Goal: Information Seeking & Learning: Learn about a topic

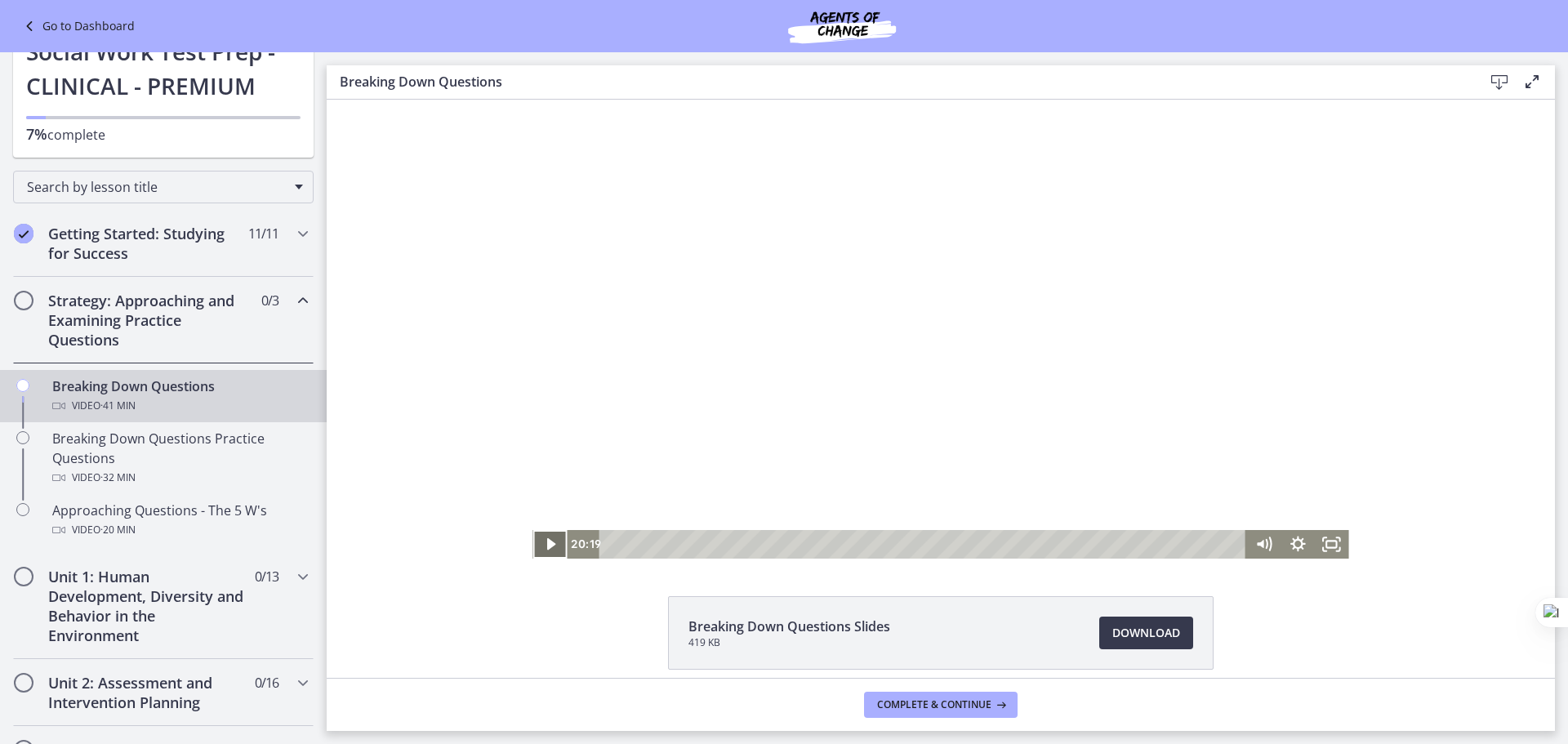
click at [547, 542] on icon "Play Video" at bounding box center [551, 543] width 9 height 12
click at [543, 542] on icon "Pause" at bounding box center [549, 544] width 34 height 29
click at [916, 544] on div "Playbar" at bounding box center [920, 544] width 10 height 10
click at [911, 544] on div "Playbar" at bounding box center [916, 544] width 10 height 10
click at [538, 548] on icon "Play Video" at bounding box center [551, 544] width 34 height 29
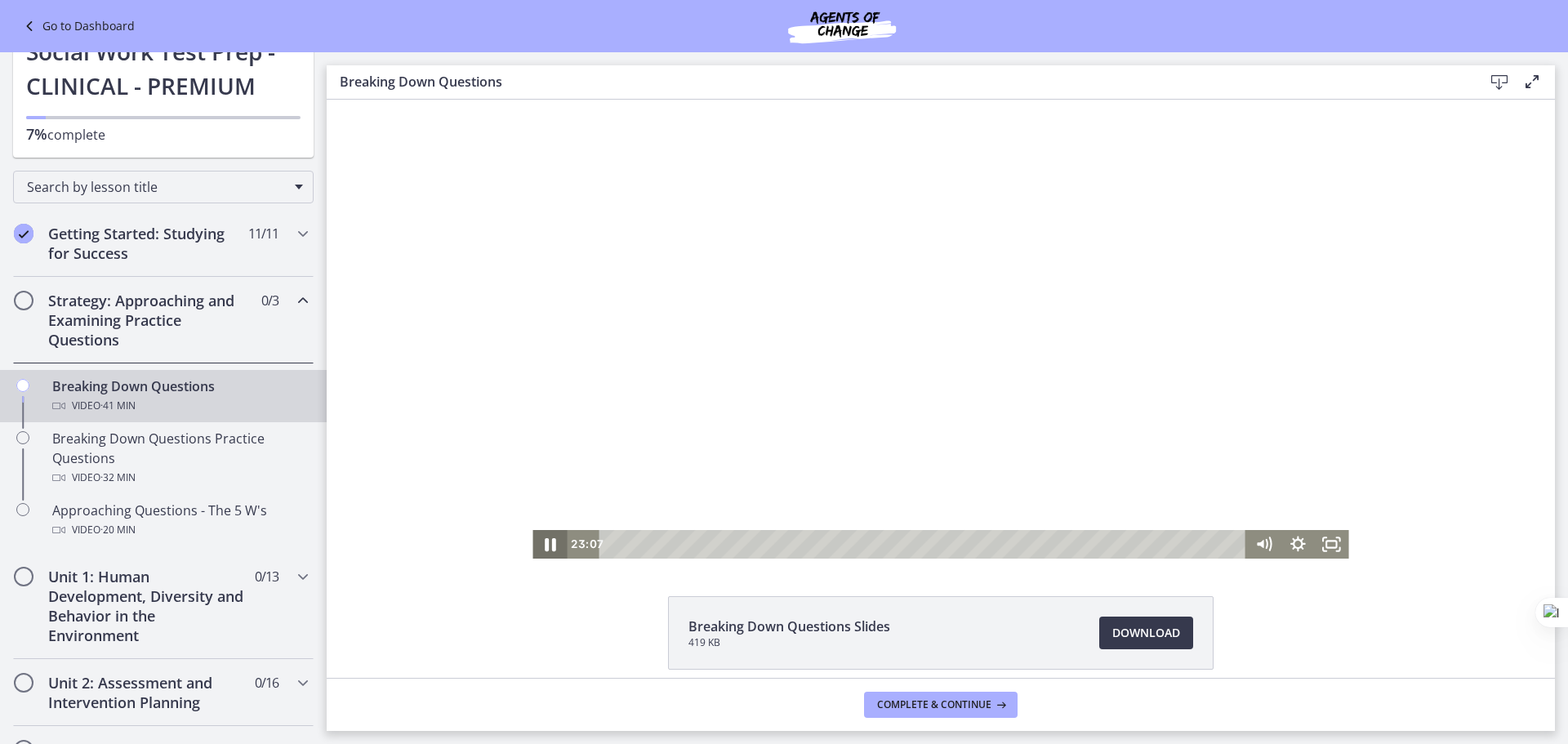
click at [547, 545] on icon "Pause" at bounding box center [550, 544] width 11 height 13
click at [547, 544] on icon "Play Video" at bounding box center [551, 543] width 9 height 12
click at [533, 539] on icon "Pause" at bounding box center [549, 544] width 41 height 34
click at [534, 539] on icon "Play Video" at bounding box center [551, 544] width 41 height 34
click at [538, 539] on icon "Pause" at bounding box center [549, 544] width 34 height 29
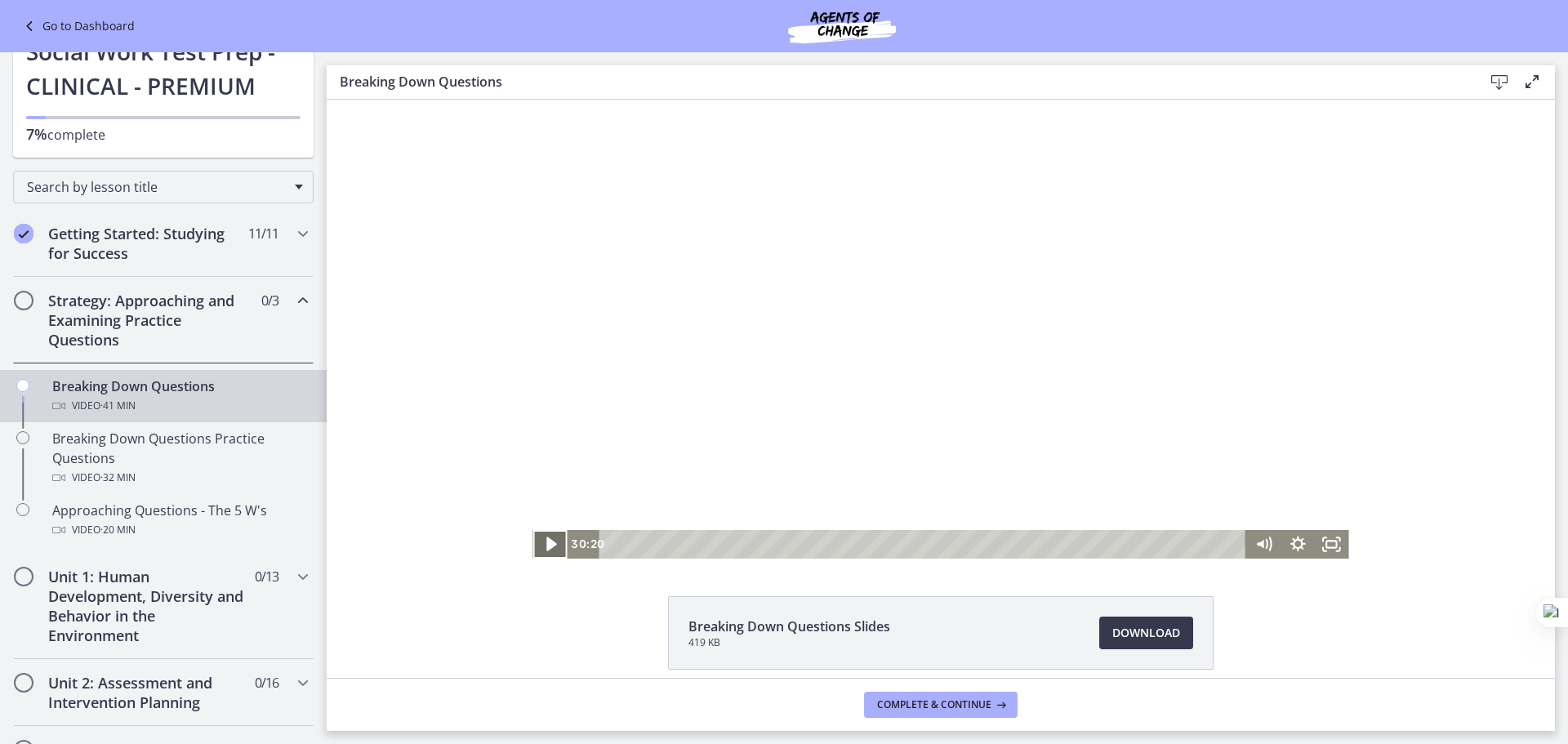
click at [538, 539] on icon "Play Video" at bounding box center [551, 544] width 41 height 34
click at [538, 539] on icon "Pause" at bounding box center [549, 544] width 41 height 34
click at [546, 539] on icon "Play Video" at bounding box center [551, 544] width 11 height 14
click at [545, 539] on icon "Pause" at bounding box center [549, 543] width 9 height 11
click at [546, 539] on icon "Play Video" at bounding box center [551, 544] width 11 height 14
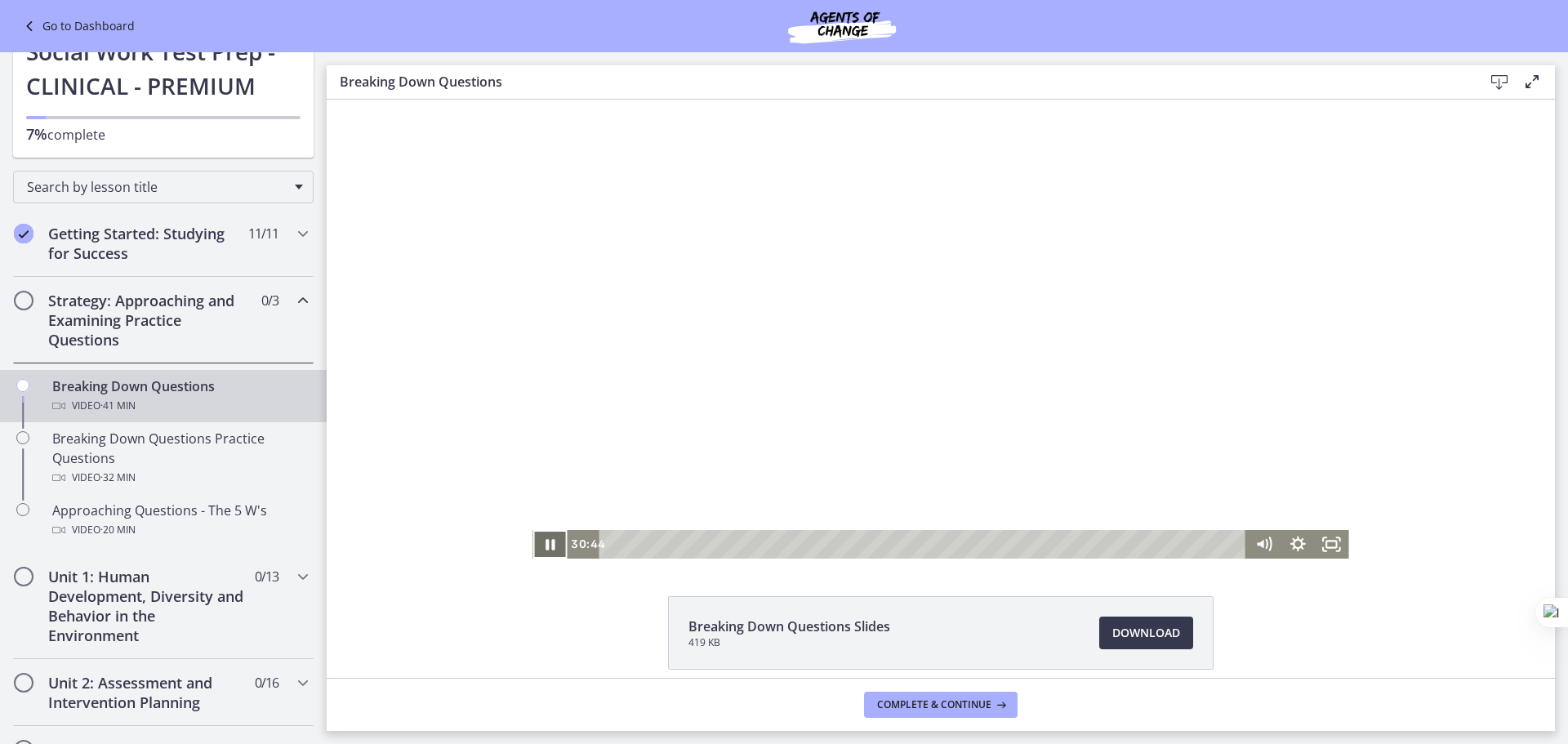
click at [542, 536] on icon "Pause" at bounding box center [549, 544] width 34 height 29
click at [543, 537] on icon "Play Video" at bounding box center [551, 544] width 34 height 29
click at [543, 537] on icon "Pause" at bounding box center [549, 544] width 34 height 29
click at [543, 549] on icon "Play Video" at bounding box center [551, 544] width 34 height 29
click at [544, 542] on icon "Pause" at bounding box center [550, 544] width 11 height 13
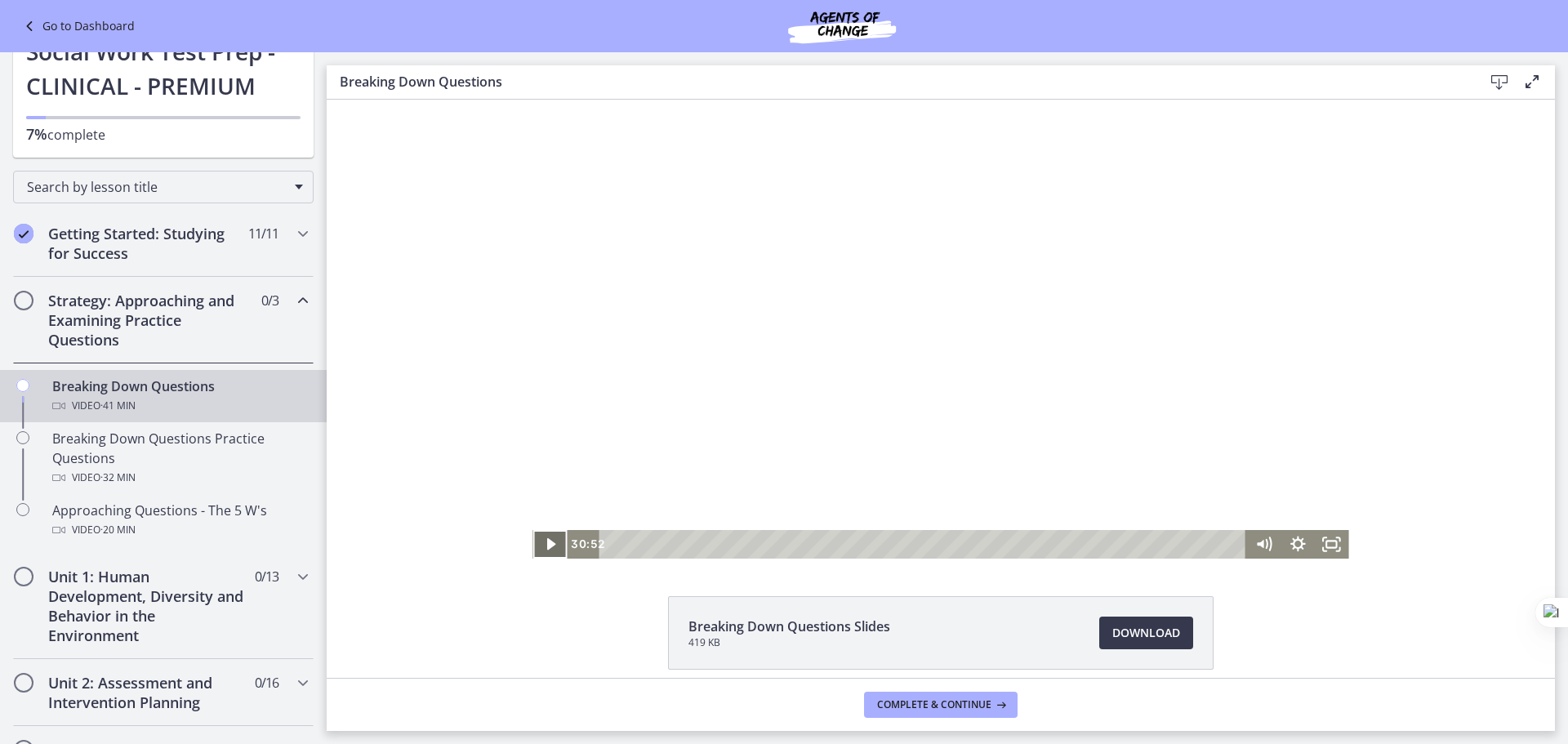
click at [547, 542] on icon "Play Video" at bounding box center [551, 543] width 9 height 12
click at [544, 542] on icon "Pause" at bounding box center [550, 544] width 11 height 13
click at [547, 541] on icon "Play Video" at bounding box center [551, 543] width 9 height 12
click at [544, 541] on icon "Pause" at bounding box center [550, 544] width 11 height 13
click at [1084, 546] on div "Playbar" at bounding box center [1089, 544] width 10 height 10
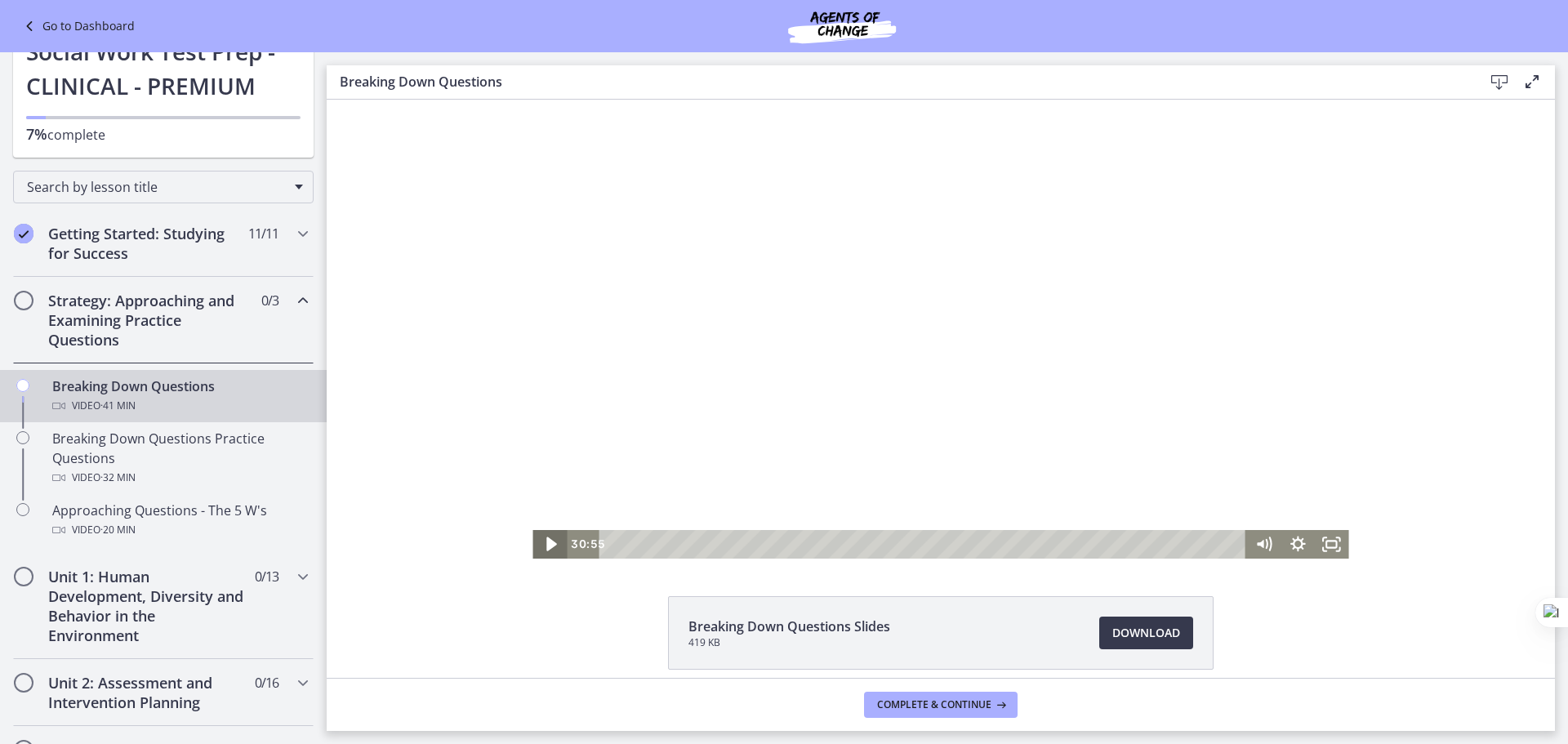
click at [547, 540] on icon "Play Video" at bounding box center [551, 544] width 41 height 34
click at [543, 551] on icon "Pause" at bounding box center [549, 544] width 41 height 34
click at [544, 551] on icon "Play Video" at bounding box center [551, 544] width 34 height 29
click at [545, 544] on icon "Pause" at bounding box center [549, 543] width 9 height 11
click at [1112, 548] on div "Playbar" at bounding box center [1116, 544] width 10 height 10
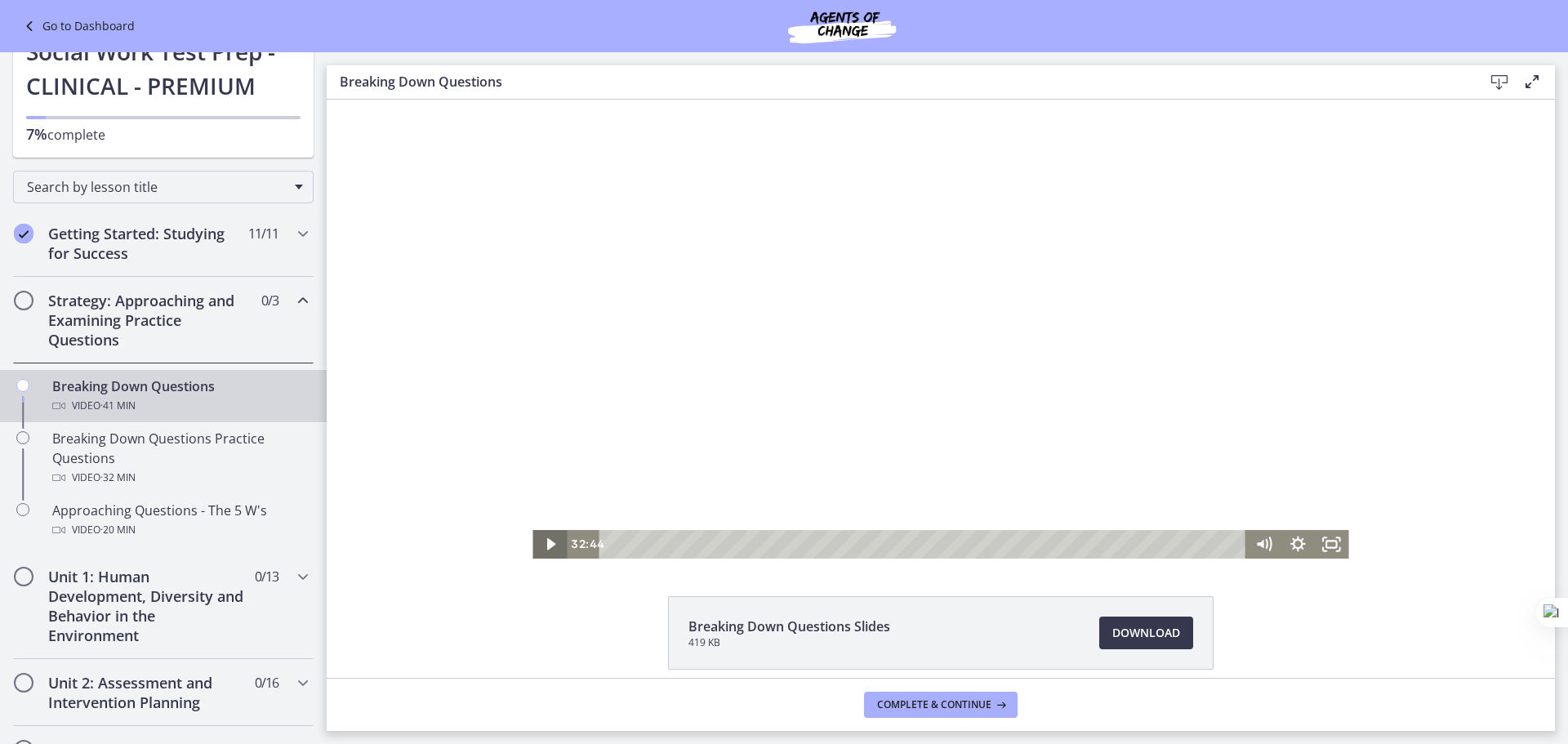
click at [549, 544] on icon "Play Video" at bounding box center [551, 544] width 34 height 29
click at [549, 544] on icon "Pause" at bounding box center [549, 544] width 34 height 29
click at [550, 544] on icon "Play Video" at bounding box center [551, 544] width 41 height 34
click at [550, 544] on icon "Pause" at bounding box center [549, 544] width 41 height 34
click at [550, 544] on icon "Play Video" at bounding box center [551, 544] width 34 height 29
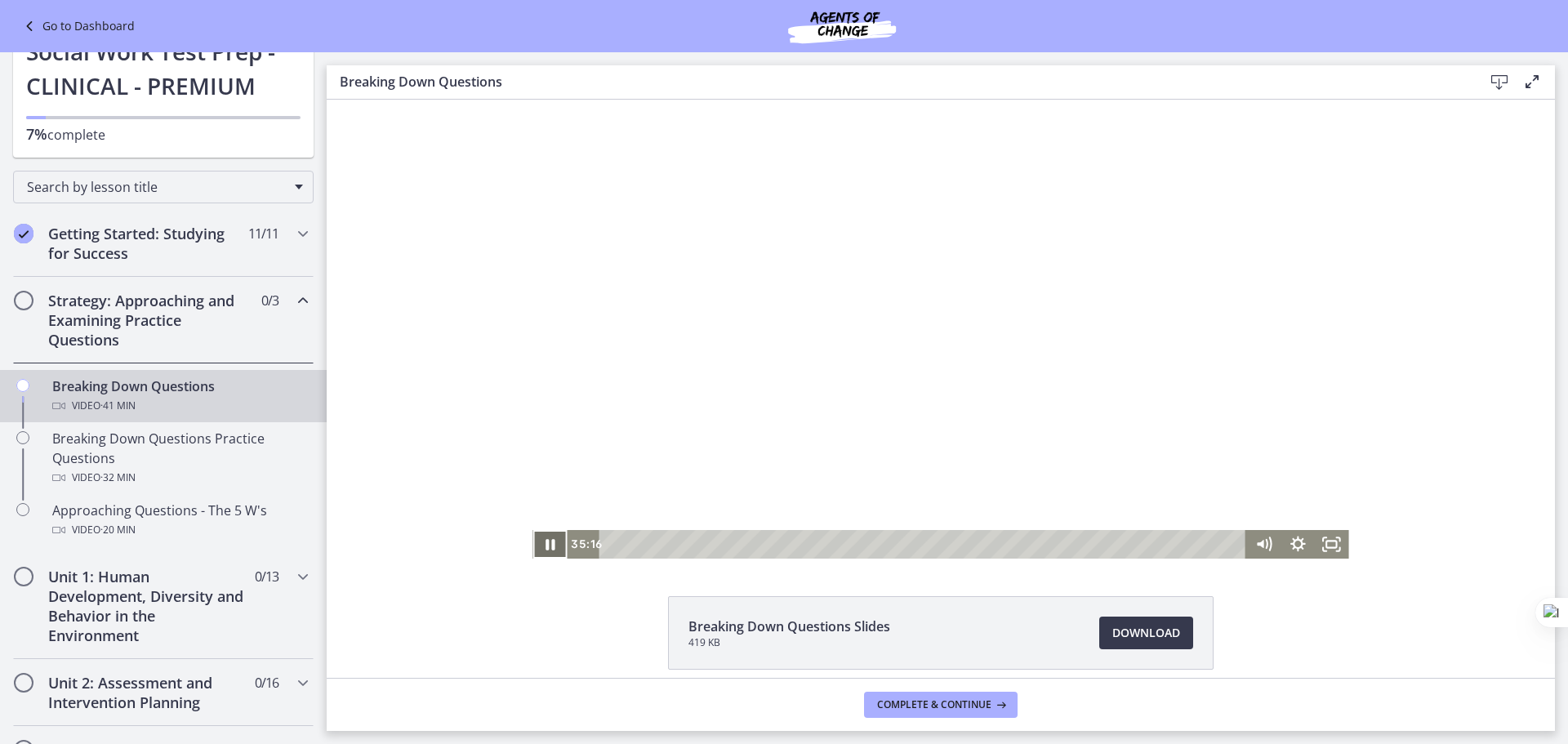
click at [545, 543] on icon "Pause" at bounding box center [549, 543] width 9 height 11
